Goal: Task Accomplishment & Management: Use online tool/utility

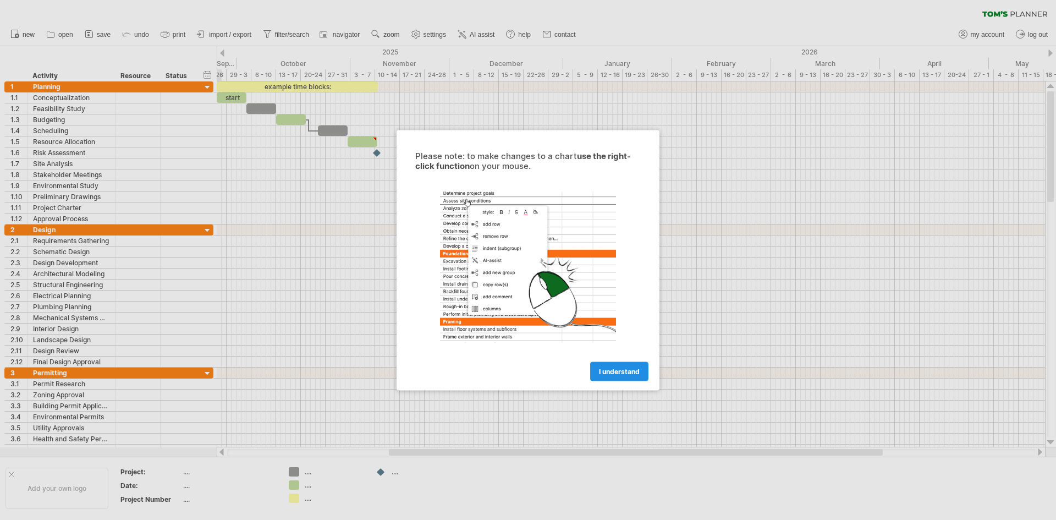
click at [615, 376] on link "I understand" at bounding box center [619, 370] width 58 height 19
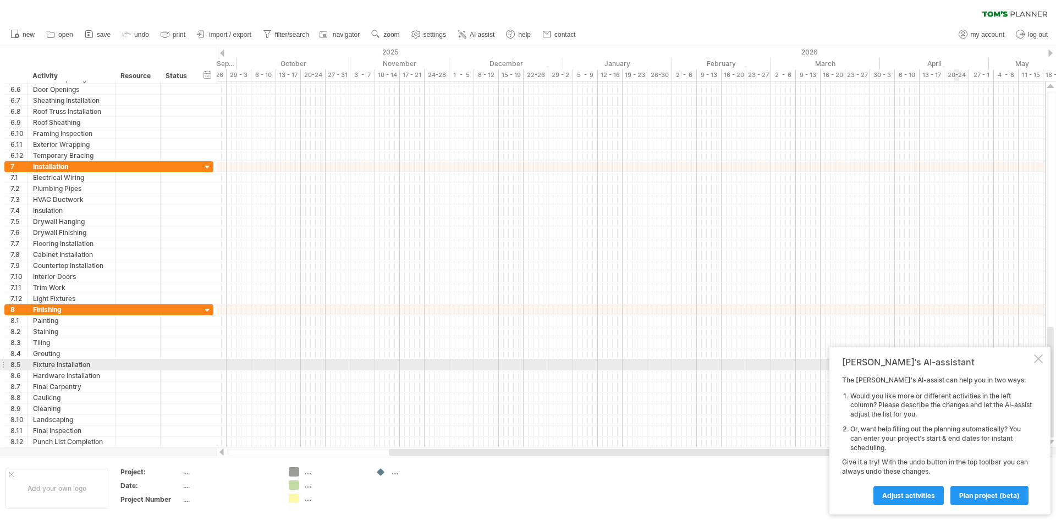
click at [1039, 361] on div at bounding box center [1038, 358] width 9 height 9
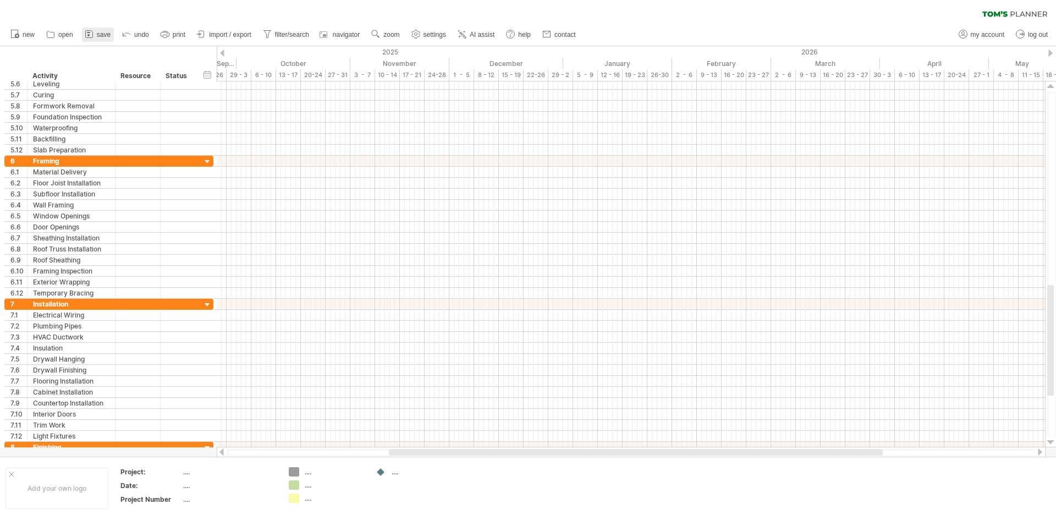
click at [102, 32] on span "save" at bounding box center [104, 35] width 14 height 8
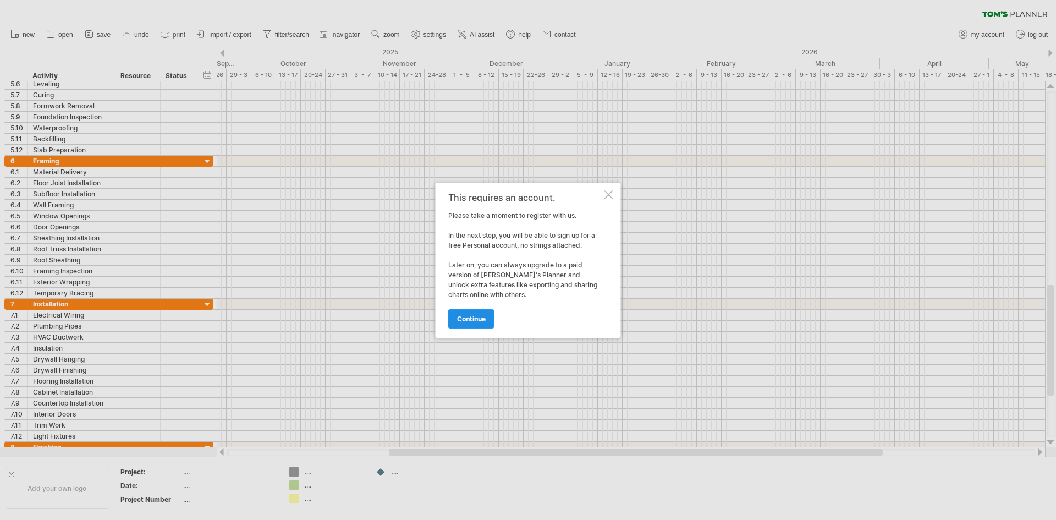
click at [473, 318] on span "continue" at bounding box center [471, 319] width 29 height 8
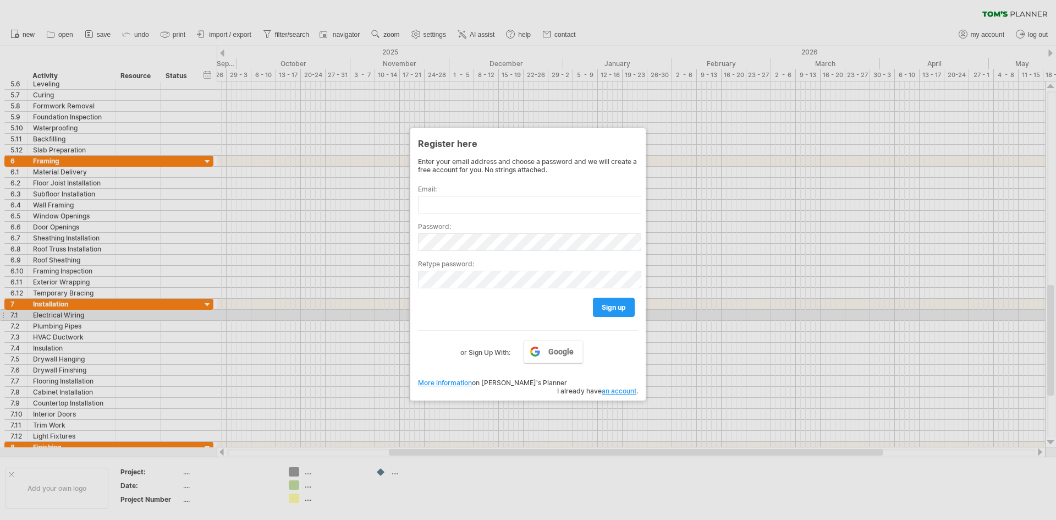
click at [737, 360] on div at bounding box center [528, 260] width 1056 height 520
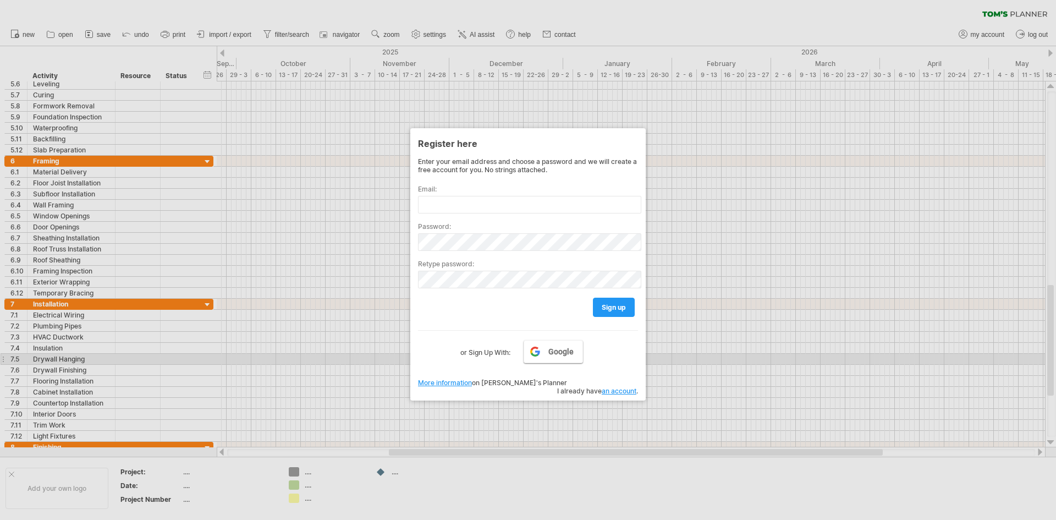
click at [554, 355] on span "Google" at bounding box center [560, 351] width 25 height 9
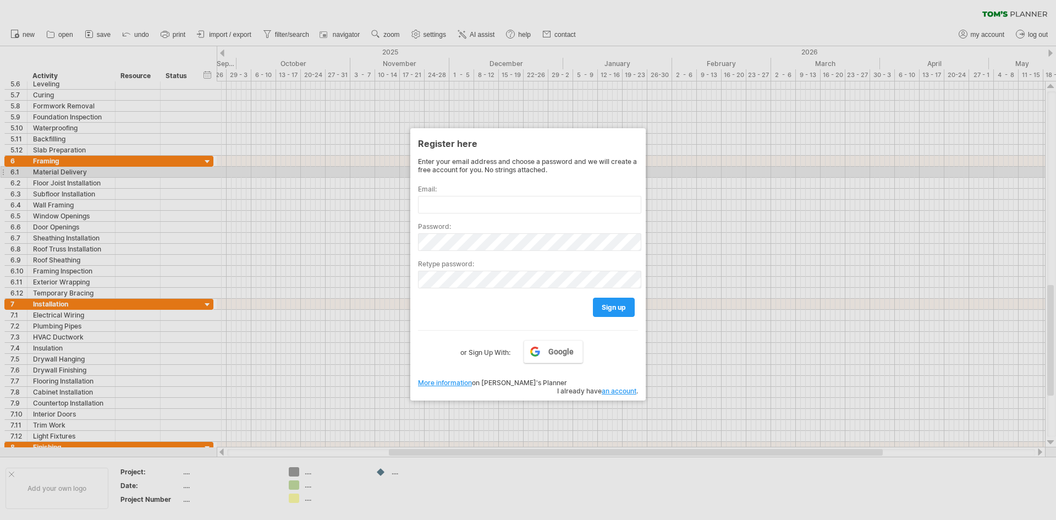
click at [714, 174] on div at bounding box center [528, 260] width 1056 height 520
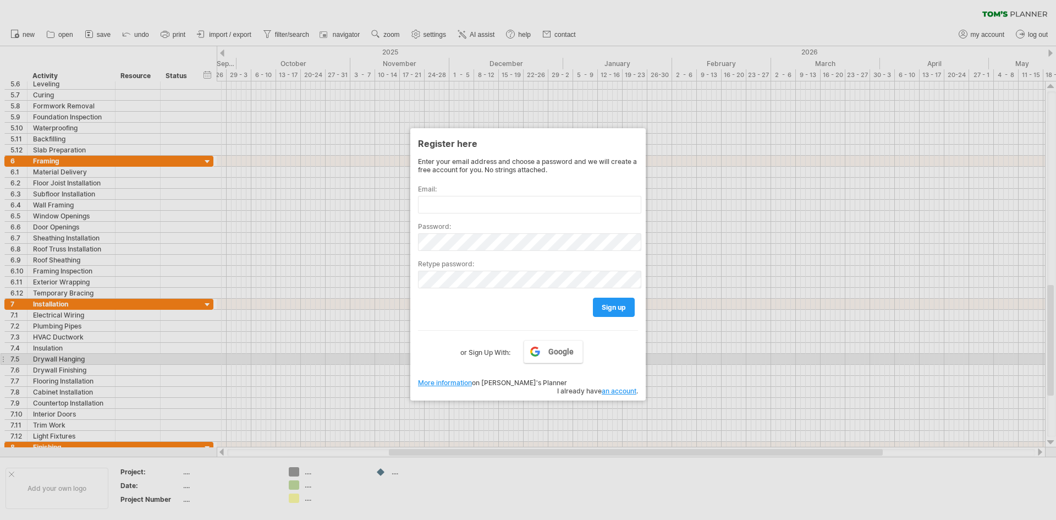
click at [485, 370] on div "Enter your email address and choose a password and we will create a free accoun…" at bounding box center [528, 269] width 220 height 225
